Goal: Find specific page/section: Find specific page/section

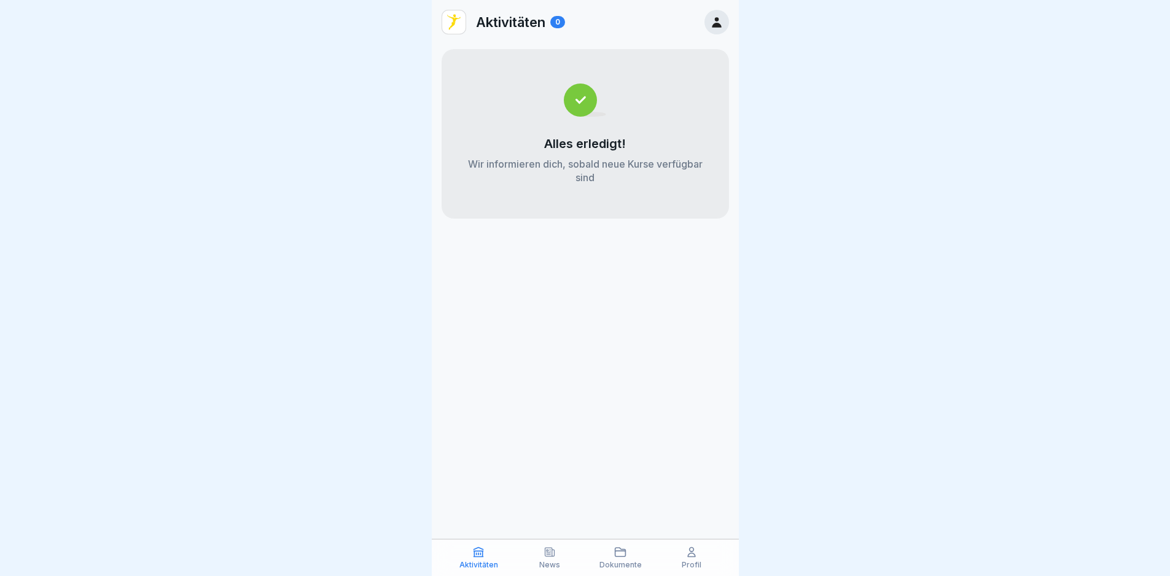
click at [545, 557] on icon at bounding box center [550, 552] width 12 height 12
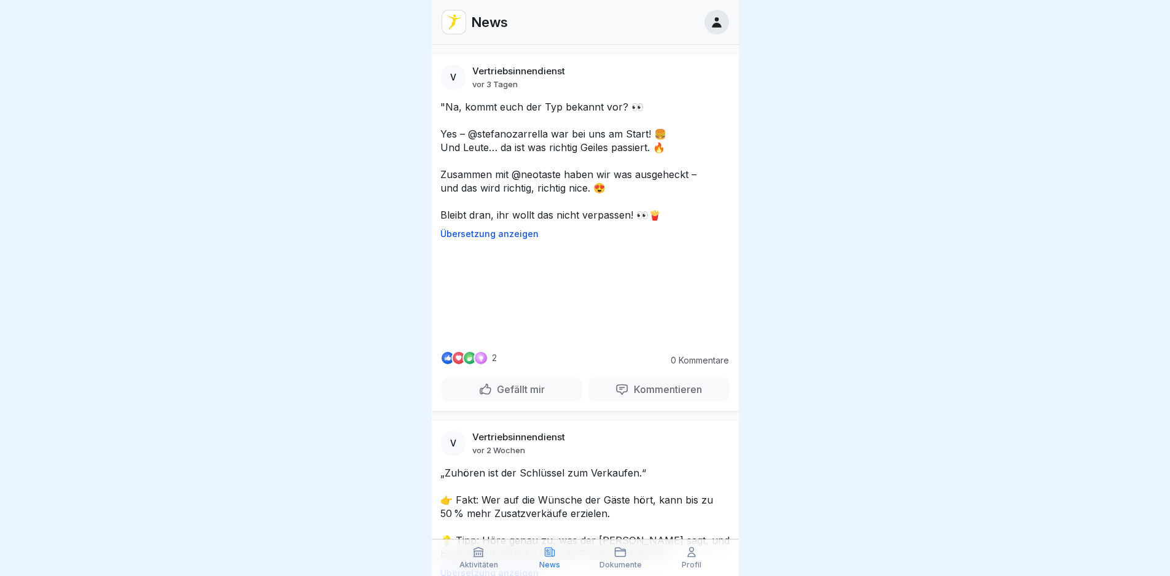
click at [491, 561] on p "Aktivitäten" at bounding box center [478, 565] width 39 height 9
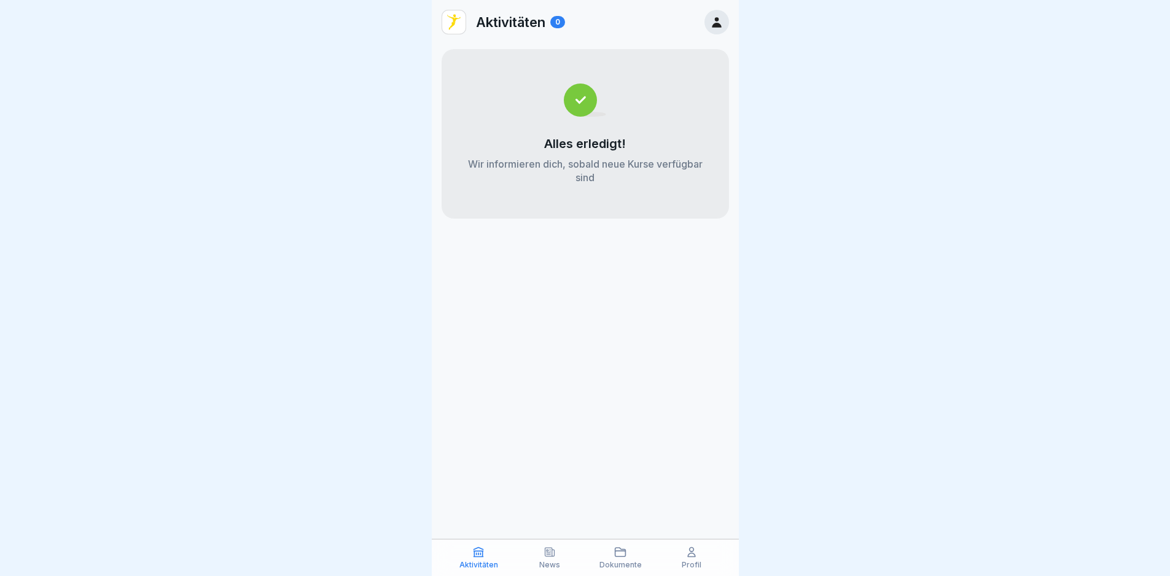
click at [618, 553] on icon at bounding box center [620, 552] width 12 height 12
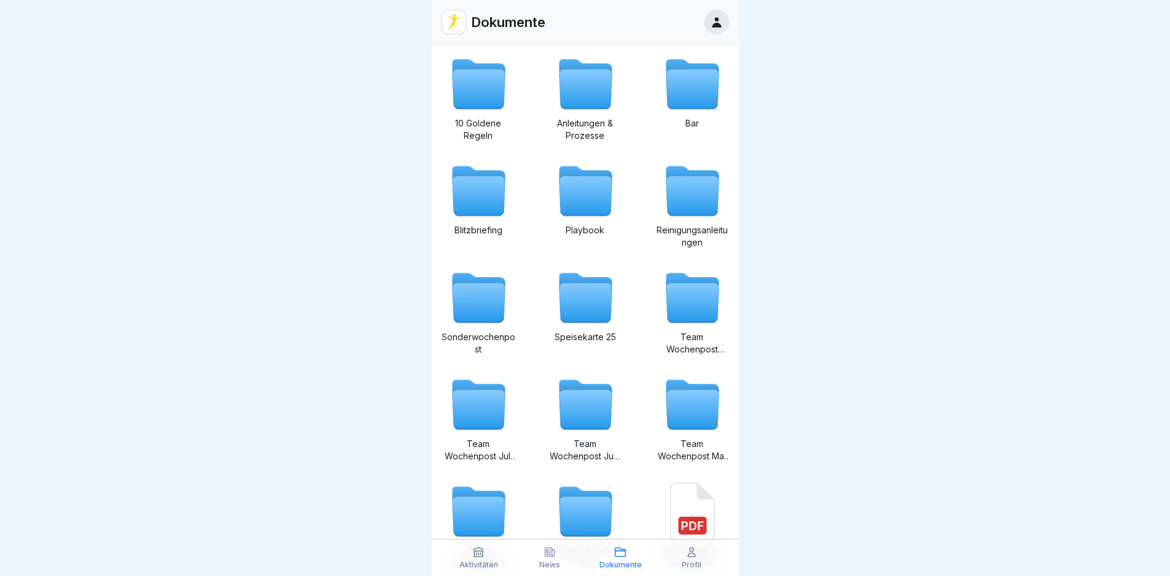
click at [680, 558] on div "Profil" at bounding box center [691, 557] width 65 height 23
